Goal: Check status: Check status

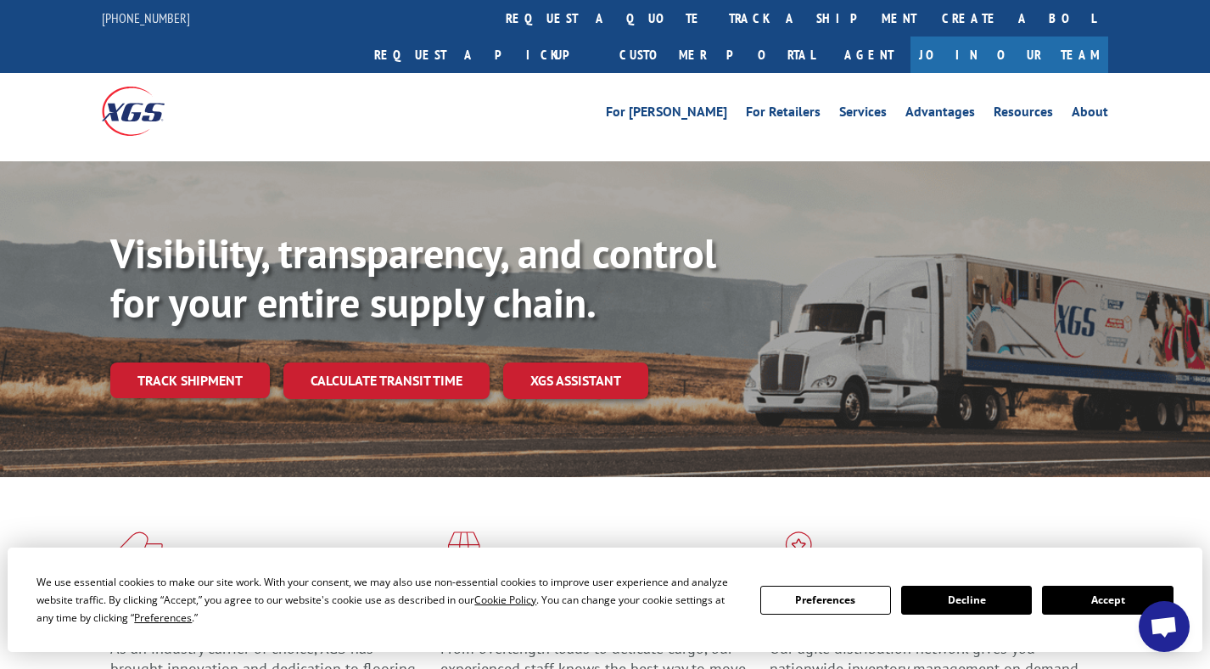
click at [1084, 603] on button "Accept" at bounding box center [1107, 600] width 131 height 29
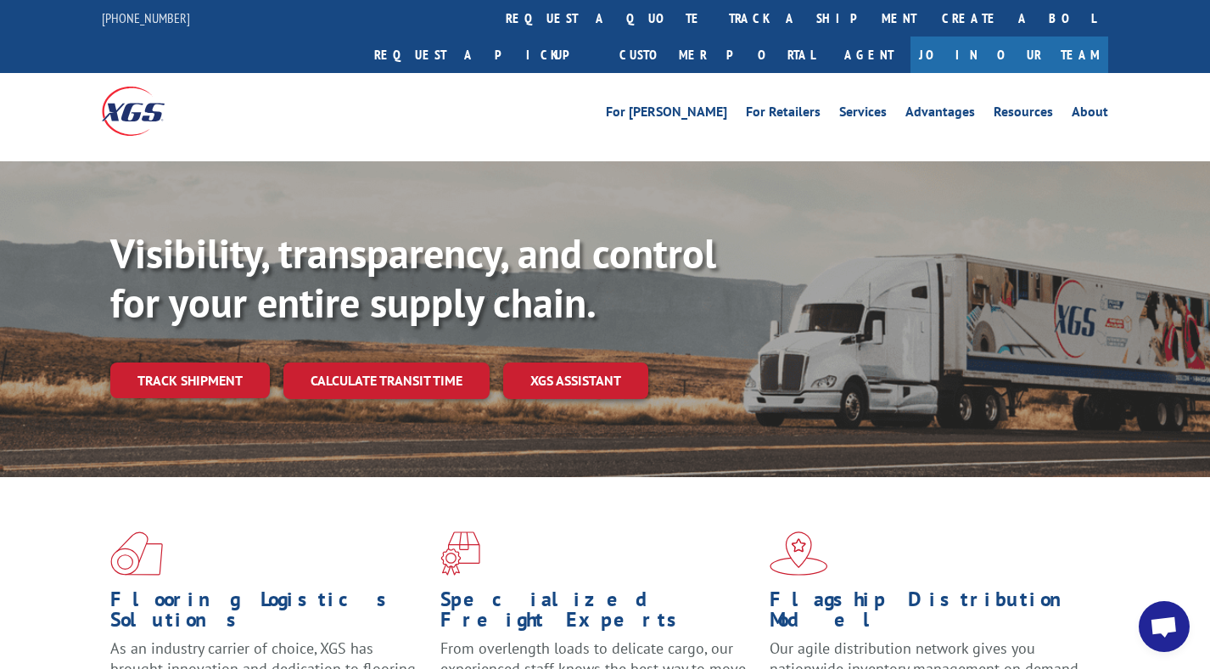
click at [1182, 620] on span "Open chat" at bounding box center [1164, 626] width 51 height 51
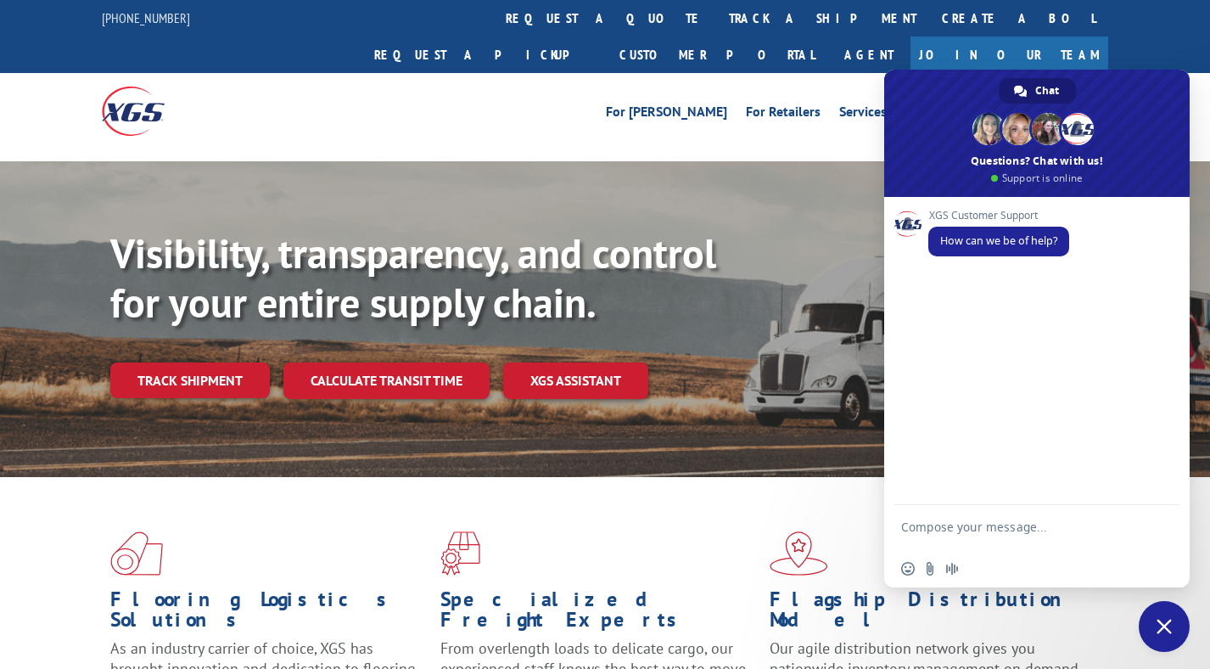
click at [1037, 539] on textarea "Compose your message..." at bounding box center [1018, 534] width 234 height 31
click at [192, 362] on link "Track shipment" at bounding box center [190, 380] width 160 height 36
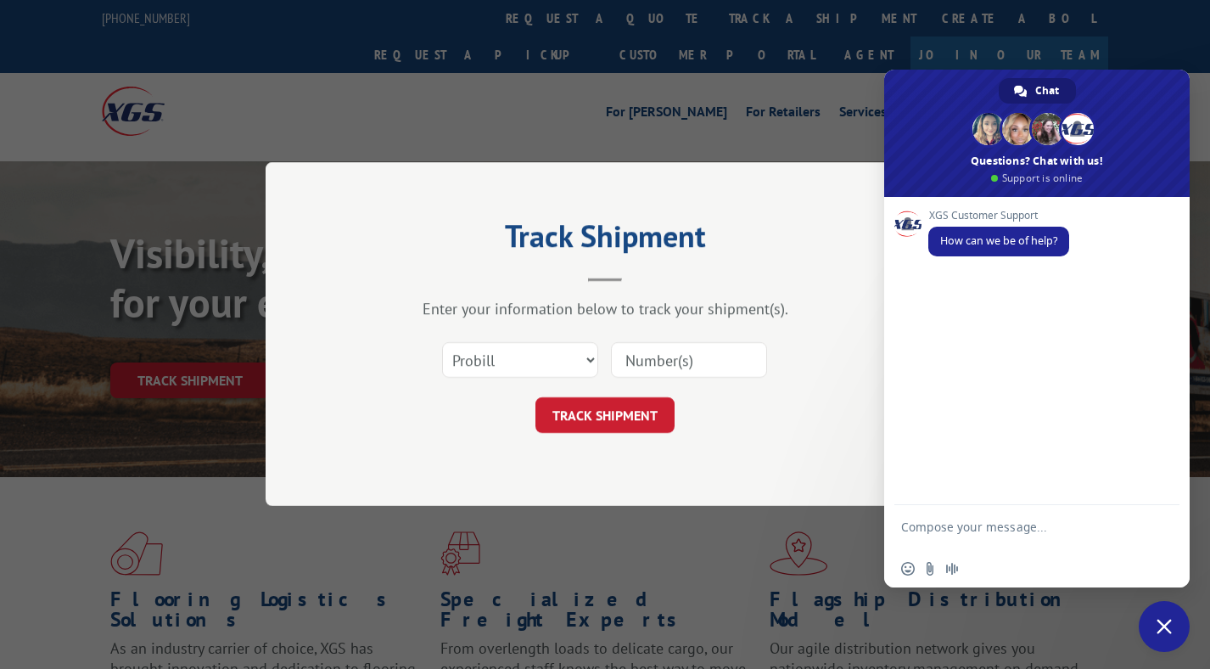
click at [637, 368] on input at bounding box center [689, 361] width 156 height 36
paste input "17664557"
type input "17664557"
click at [576, 413] on button "TRACK SHIPMENT" at bounding box center [605, 416] width 139 height 36
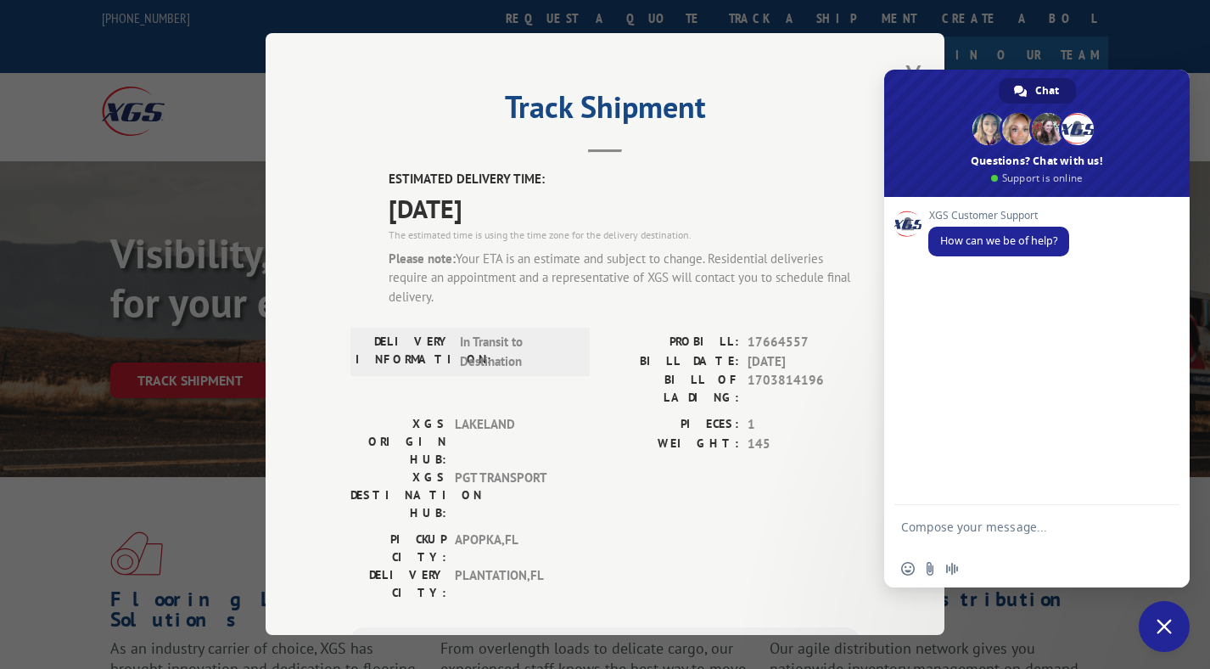
click at [971, 527] on textarea "Compose your message..." at bounding box center [1018, 534] width 234 height 31
paste textarea "17664557"
type textarea "Hi, is there an ETA for PRO 17664557 ? Thanks"
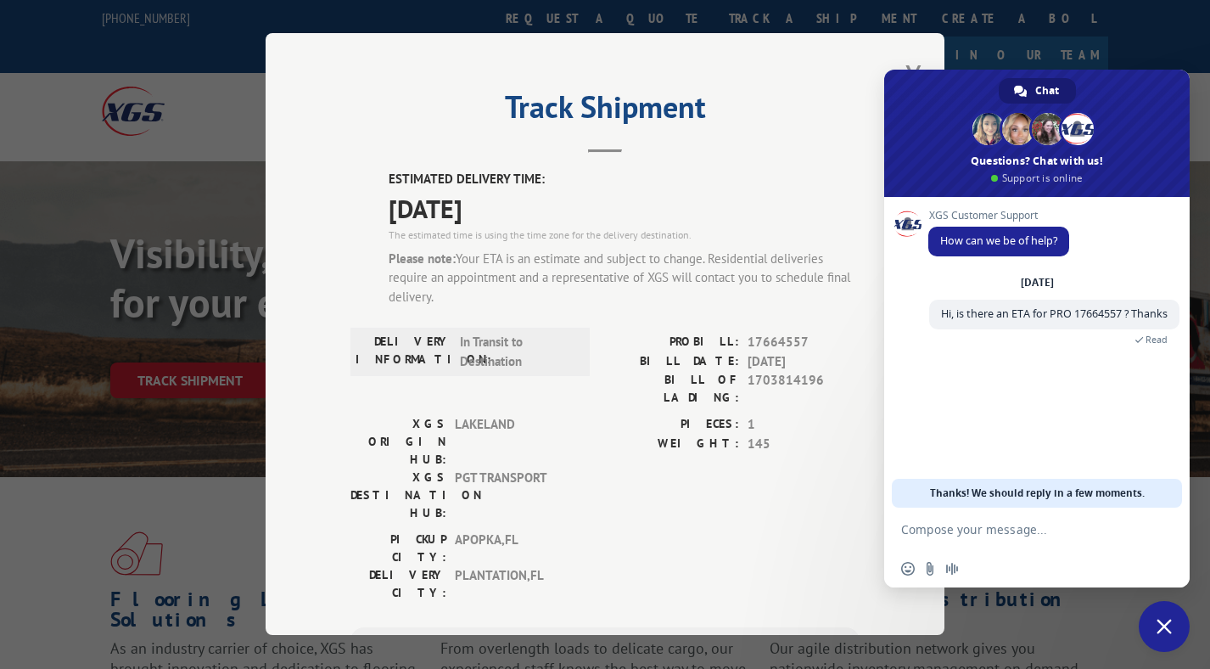
click at [1017, 410] on div "XGS Customer Support How can we be of help? [DATE] Hi, is there an ETA for PRO …" at bounding box center [1037, 352] width 306 height 311
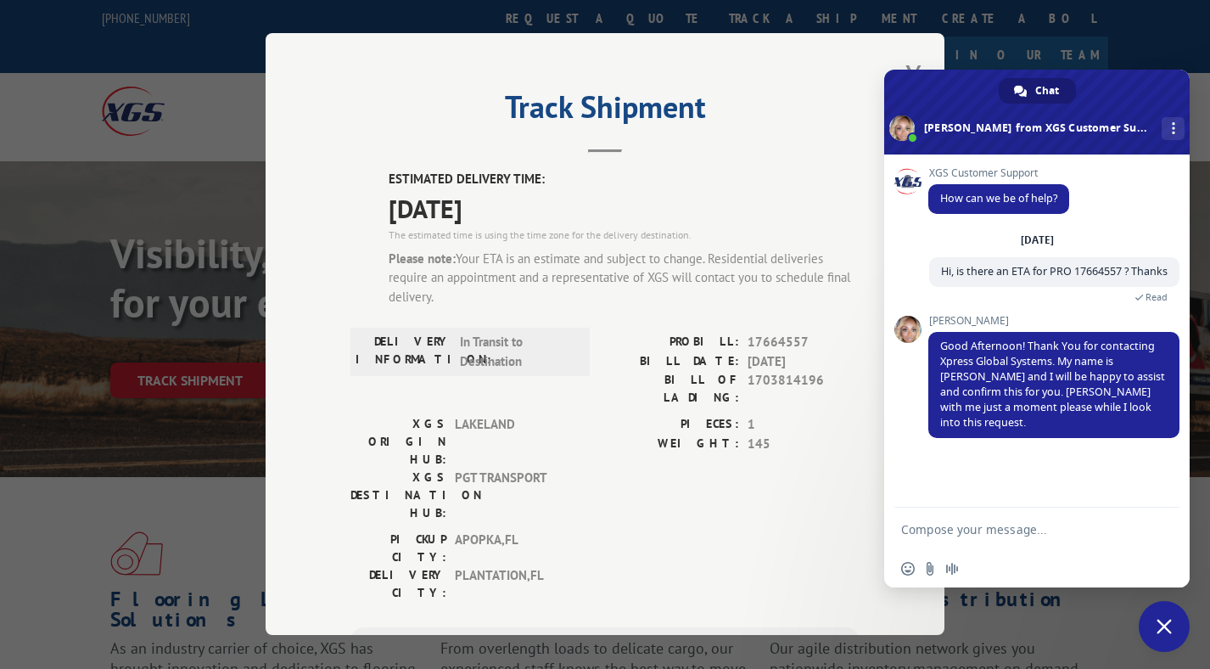
click at [912, 343] on span at bounding box center [908, 329] width 27 height 27
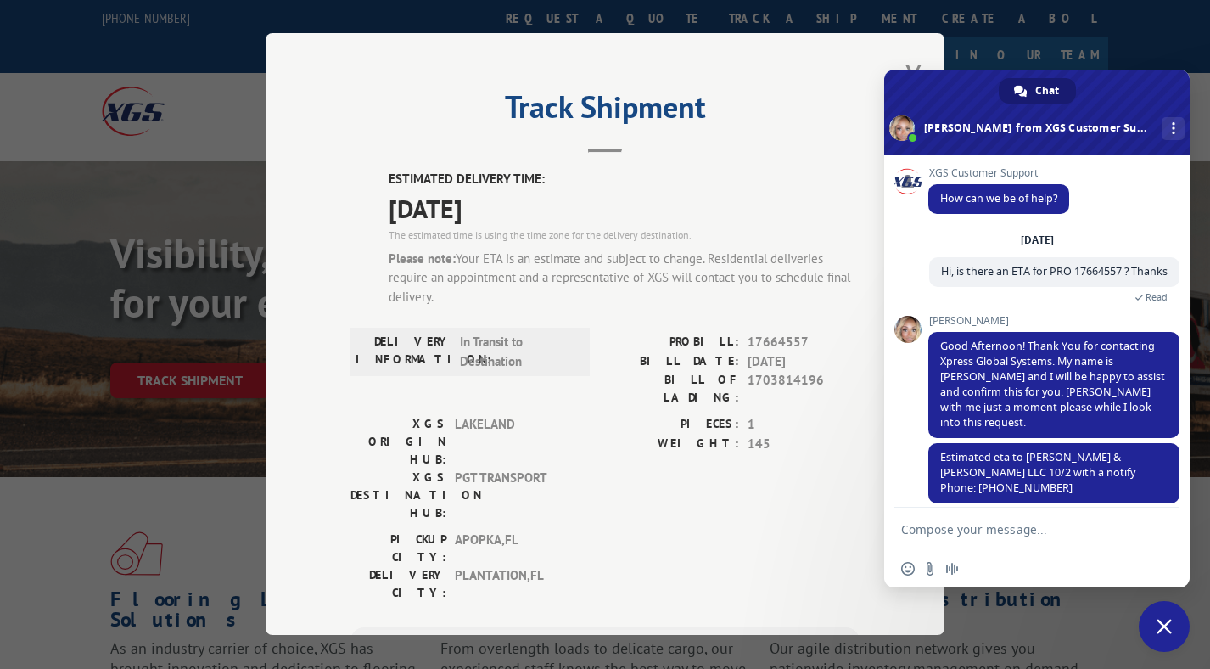
click at [948, 534] on textarea "Compose your message..." at bounding box center [1018, 529] width 234 height 15
type textarea "Thanks"
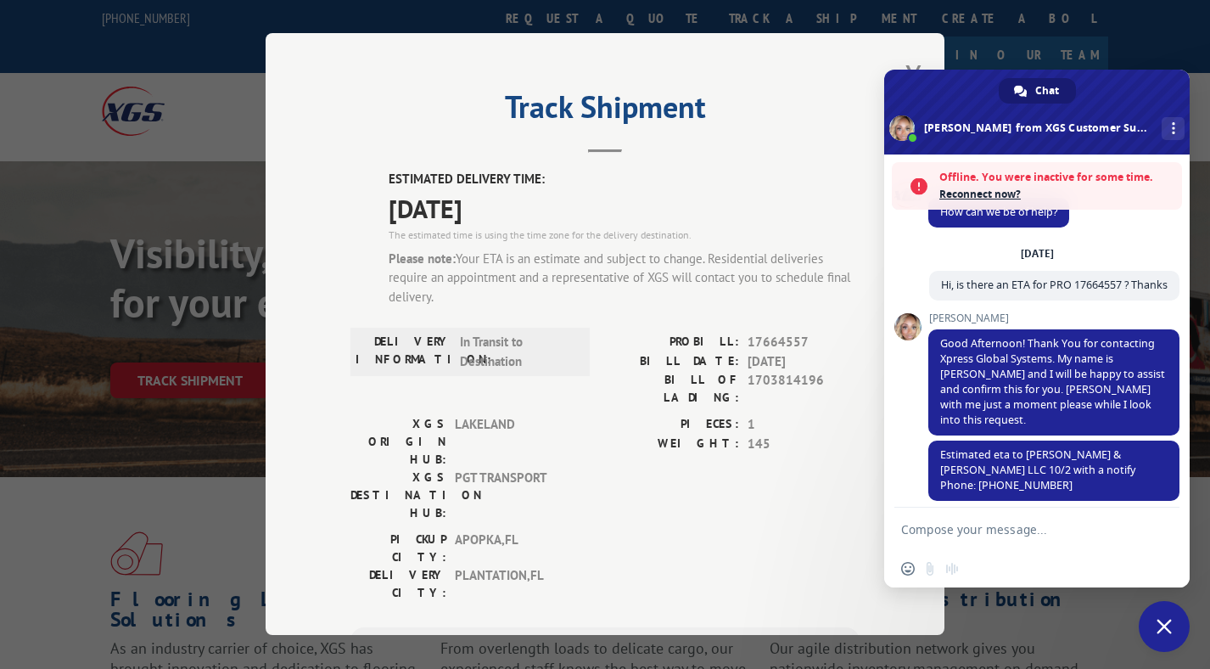
scroll to position [115, 0]
